Goal: Navigation & Orientation: Find specific page/section

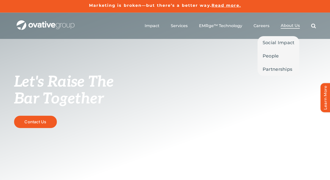
click at [293, 25] on span "About Us" at bounding box center [290, 25] width 19 height 5
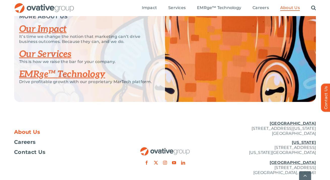
scroll to position [1114, 0]
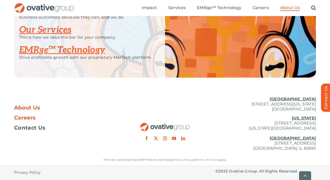
click at [30, 121] on span "Careers" at bounding box center [24, 117] width 21 height 5
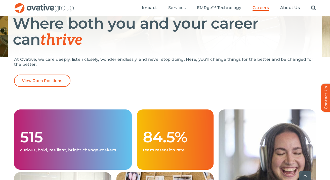
scroll to position [78, 0]
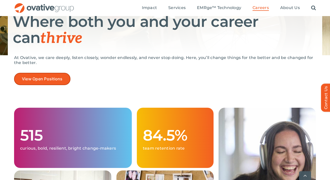
click at [46, 84] on link "View Open Positions" at bounding box center [42, 79] width 56 height 12
